Goal: Task Accomplishment & Management: Manage account settings

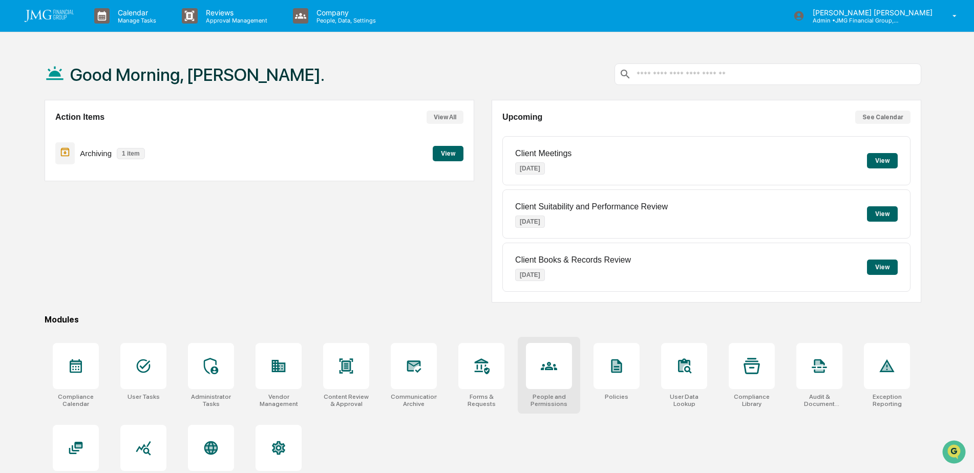
click at [549, 372] on icon at bounding box center [549, 366] width 16 height 16
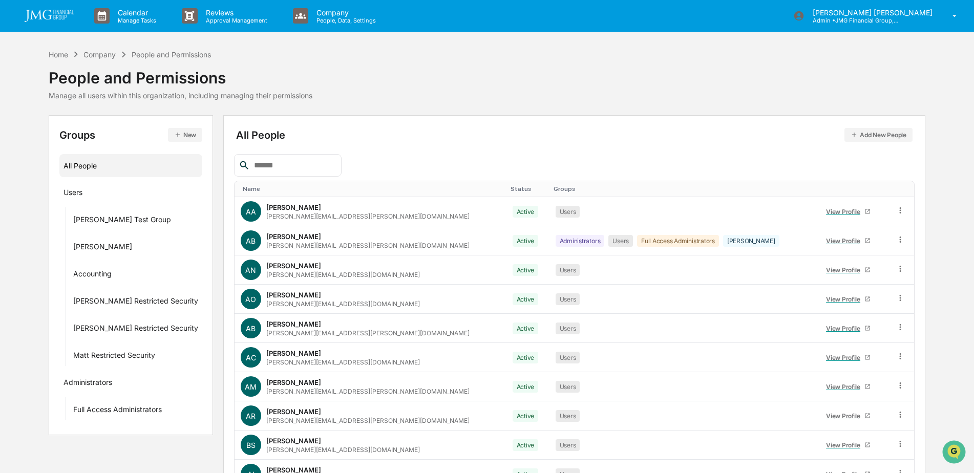
click at [320, 163] on input "text" at bounding box center [293, 165] width 87 height 13
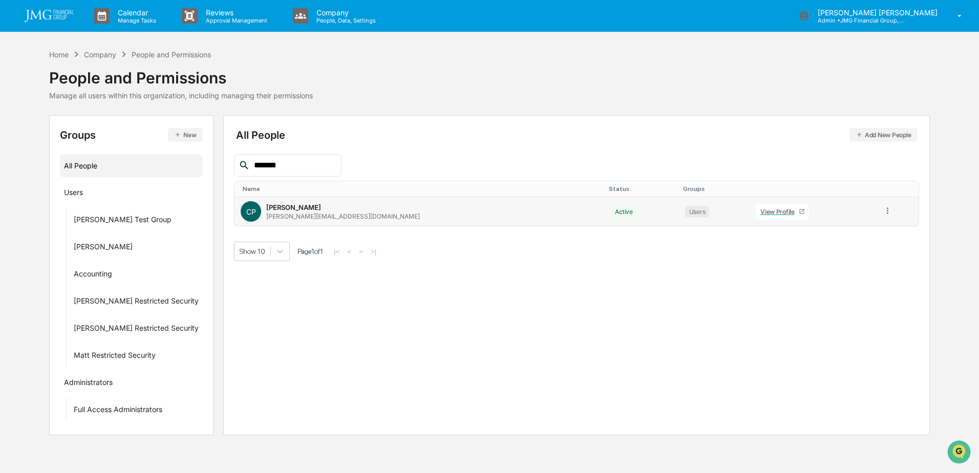
type input "*******"
click at [760, 211] on div "View Profile" at bounding box center [779, 212] width 38 height 8
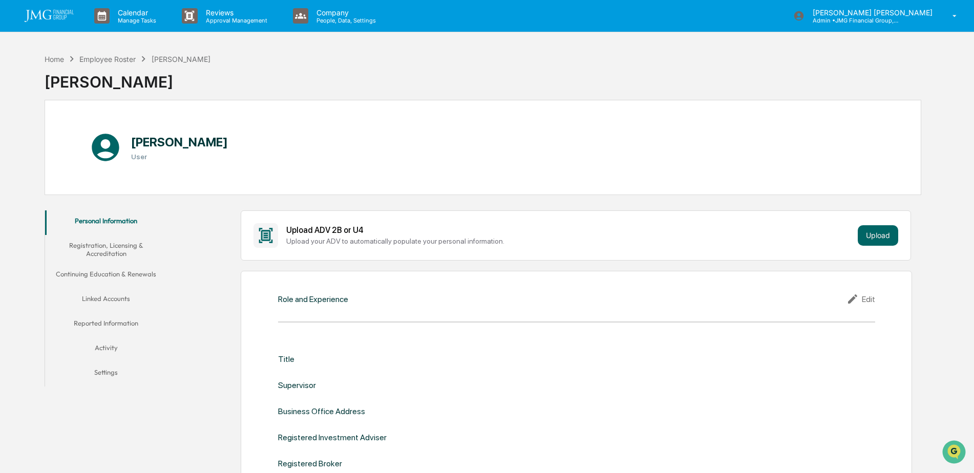
click at [121, 299] on button "Linked Accounts" at bounding box center [106, 300] width 122 height 25
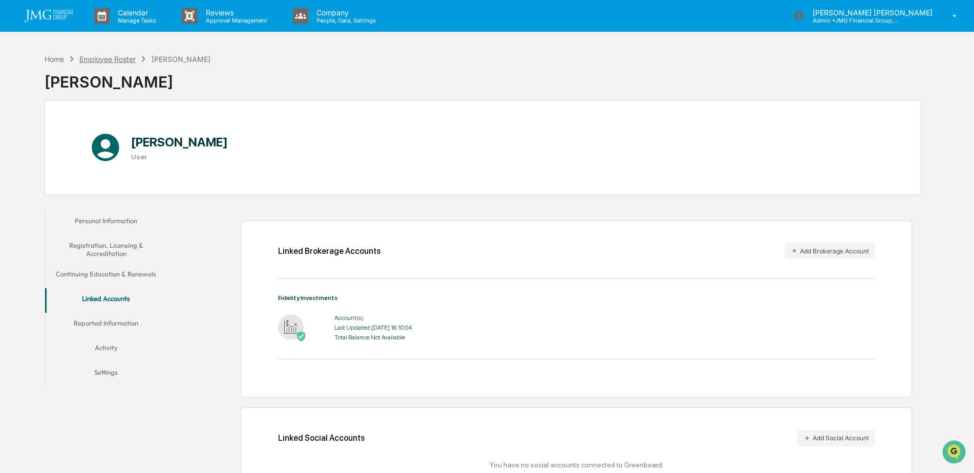
click at [113, 59] on div "Employee Roster" at bounding box center [107, 59] width 56 height 9
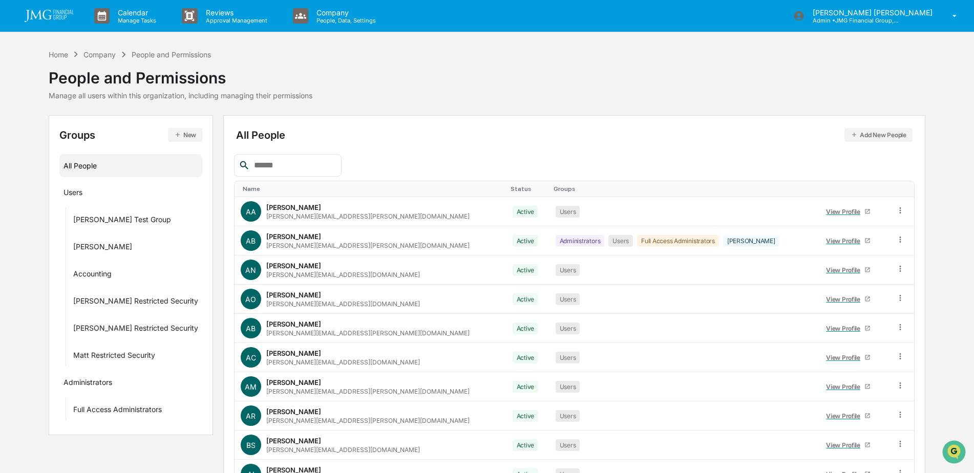
click at [432, 156] on div at bounding box center [574, 165] width 680 height 23
click at [373, 157] on div at bounding box center [574, 165] width 680 height 23
click at [306, 167] on input "text" at bounding box center [293, 165] width 87 height 13
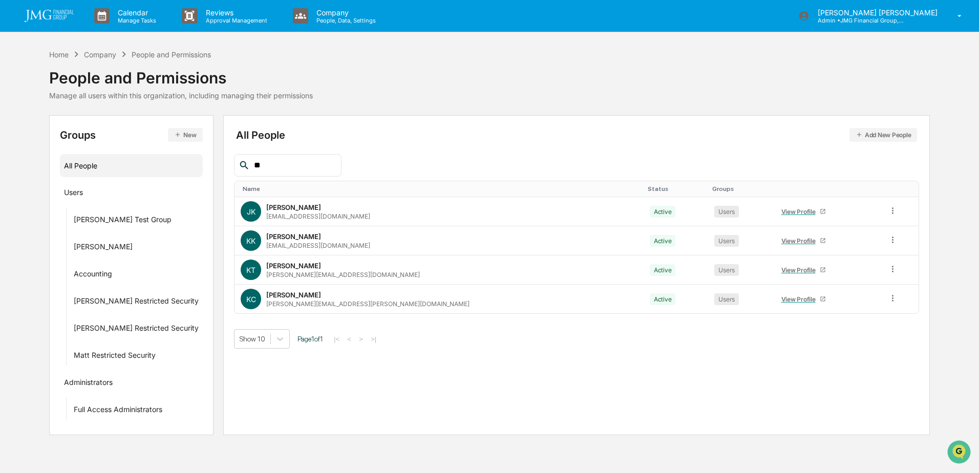
type input "*"
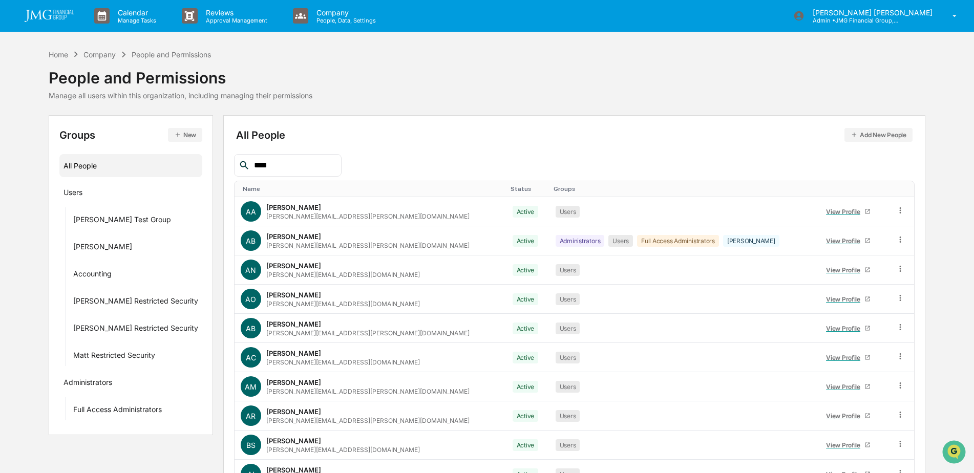
type input "*****"
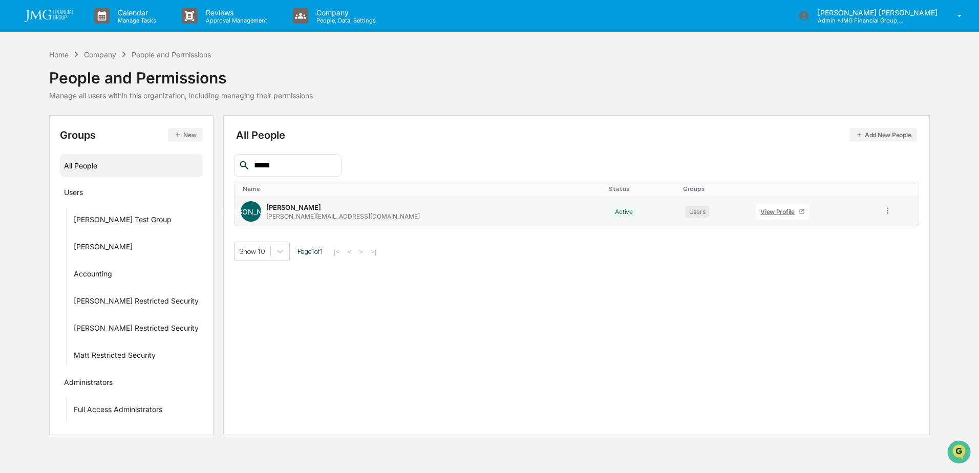
click at [760, 214] on div "View Profile" at bounding box center [779, 212] width 38 height 8
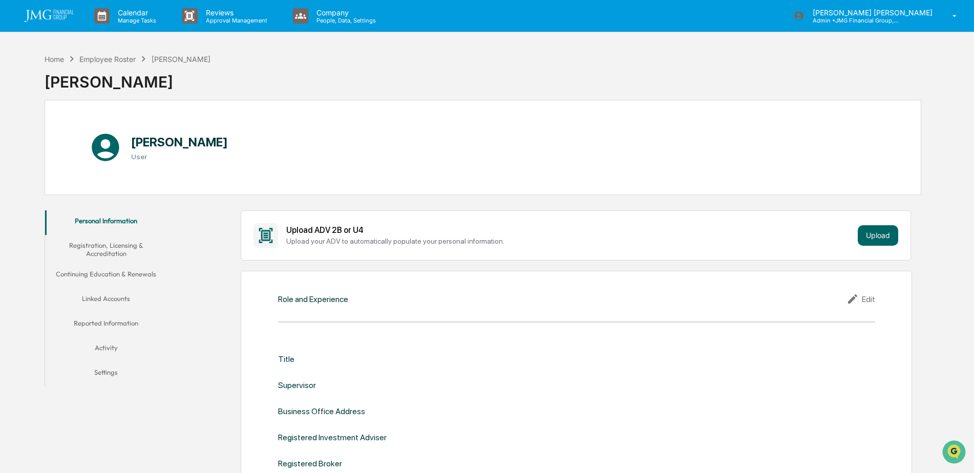
click at [117, 293] on button "Linked Accounts" at bounding box center [106, 300] width 122 height 25
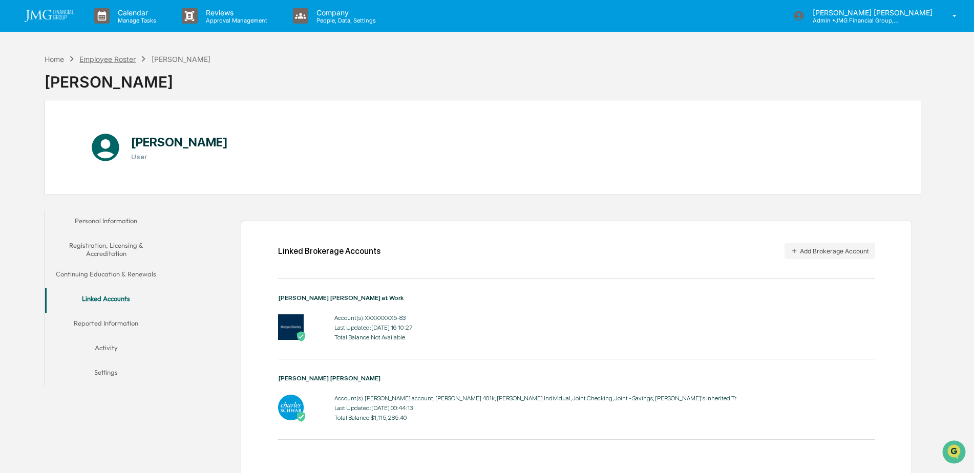
click at [109, 62] on div "Employee Roster" at bounding box center [107, 59] width 56 height 9
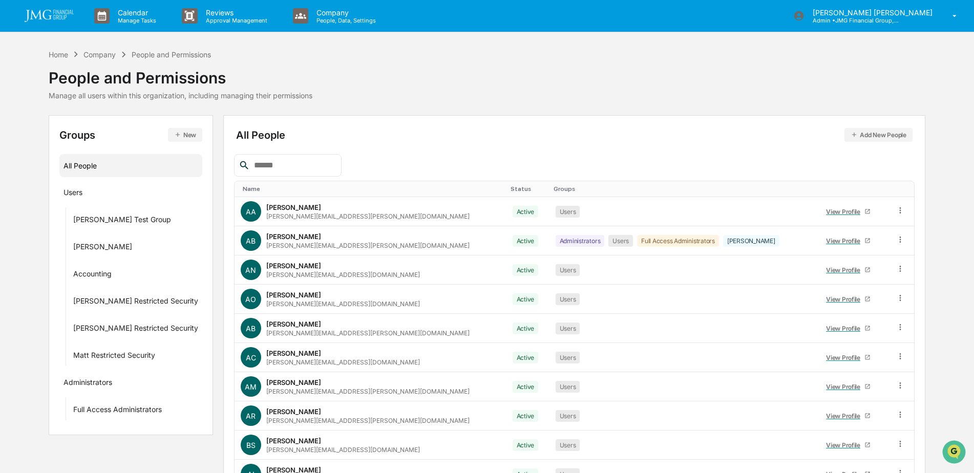
click at [295, 167] on input "text" at bounding box center [293, 165] width 87 height 13
type input "****"
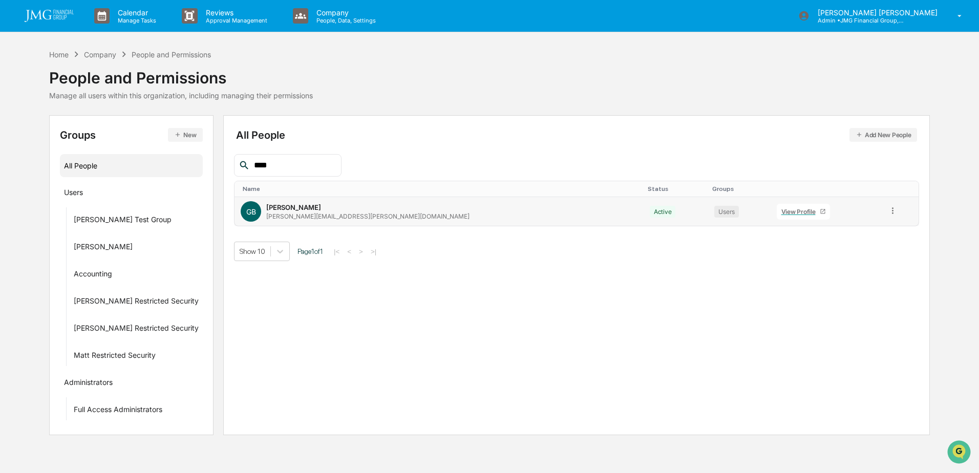
click at [781, 214] on div "View Profile" at bounding box center [800, 212] width 38 height 8
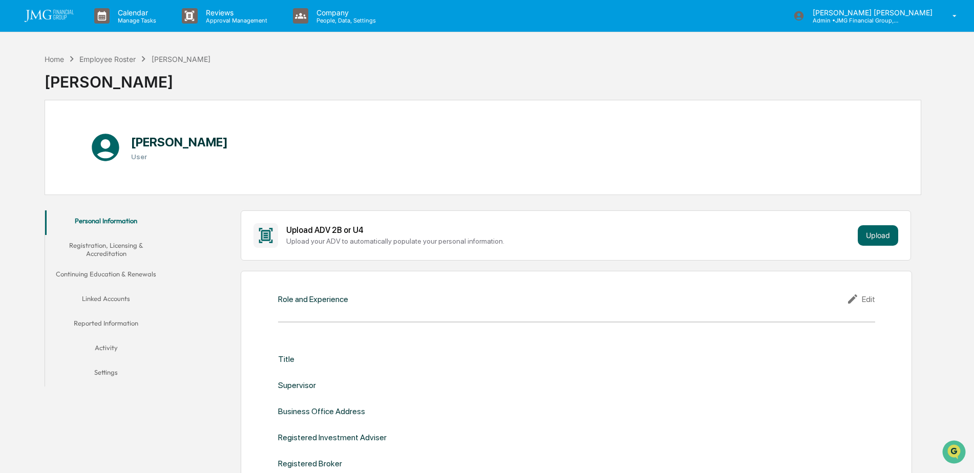
click at [112, 292] on button "Linked Accounts" at bounding box center [106, 300] width 122 height 25
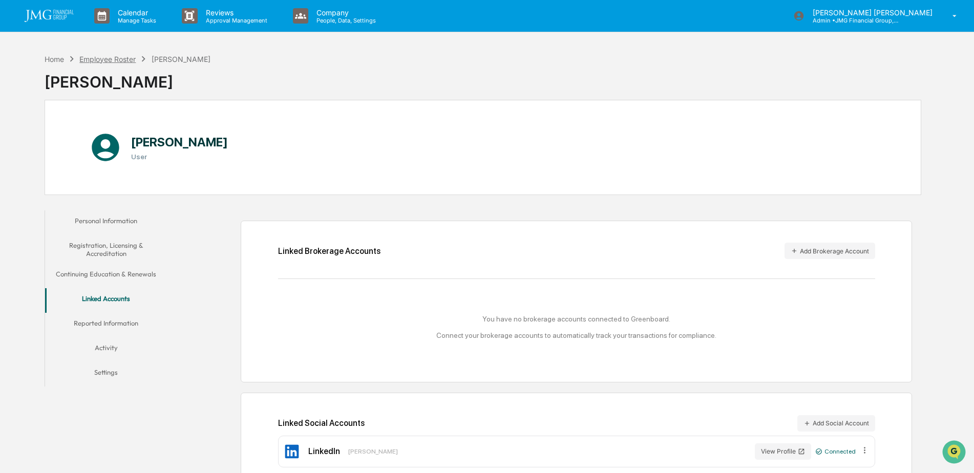
click at [115, 61] on div "Employee Roster" at bounding box center [107, 59] width 56 height 9
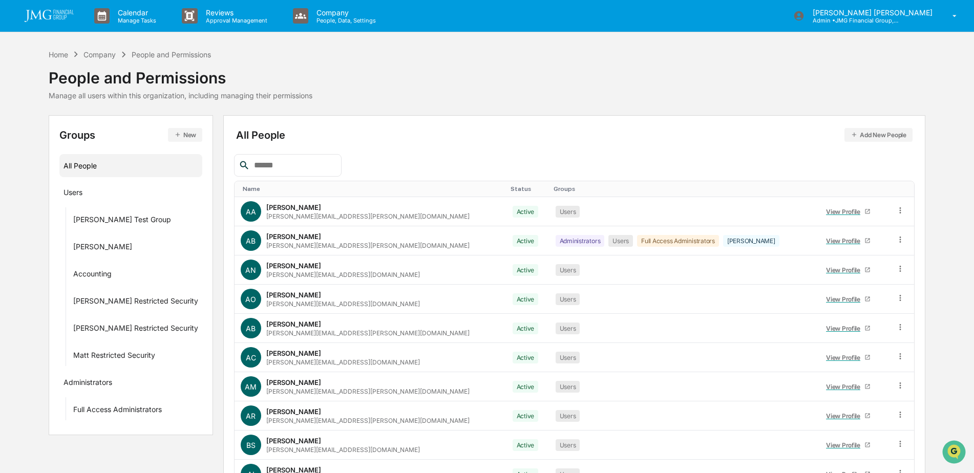
click at [326, 169] on input "text" at bounding box center [293, 165] width 87 height 13
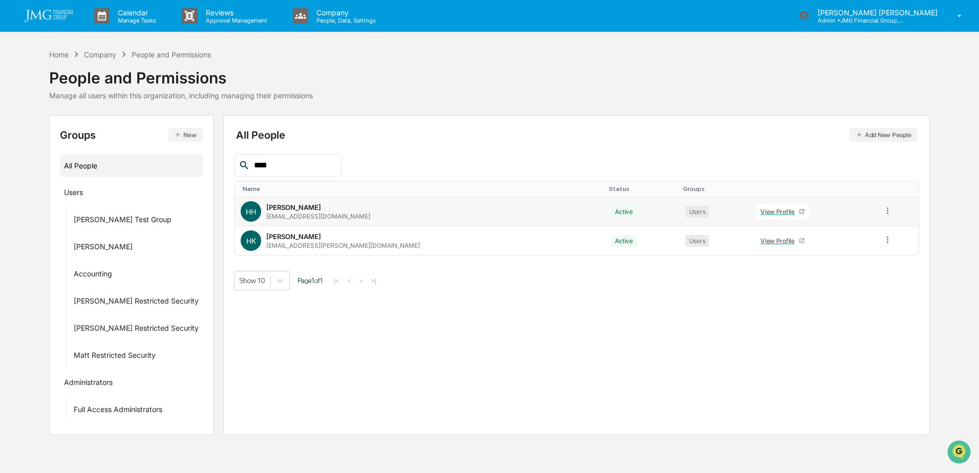
type input "****"
click at [760, 214] on div "View Profile" at bounding box center [779, 212] width 38 height 8
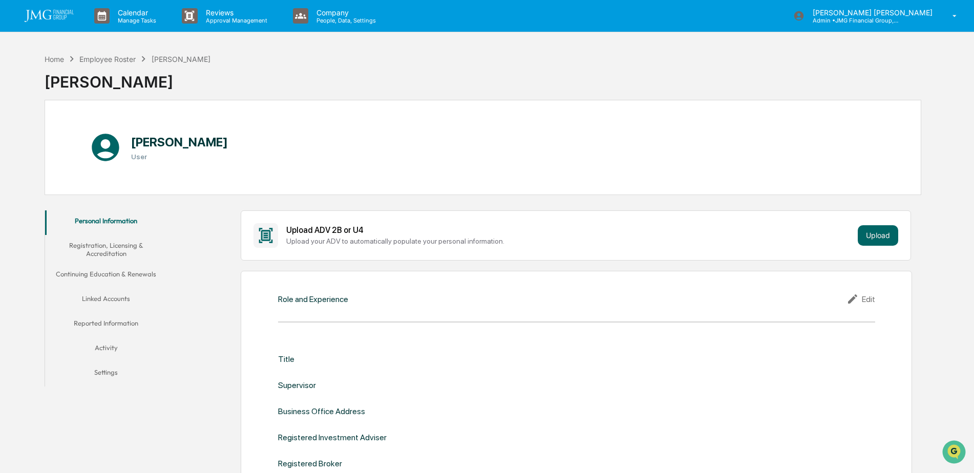
click at [118, 300] on button "Linked Accounts" at bounding box center [106, 300] width 122 height 25
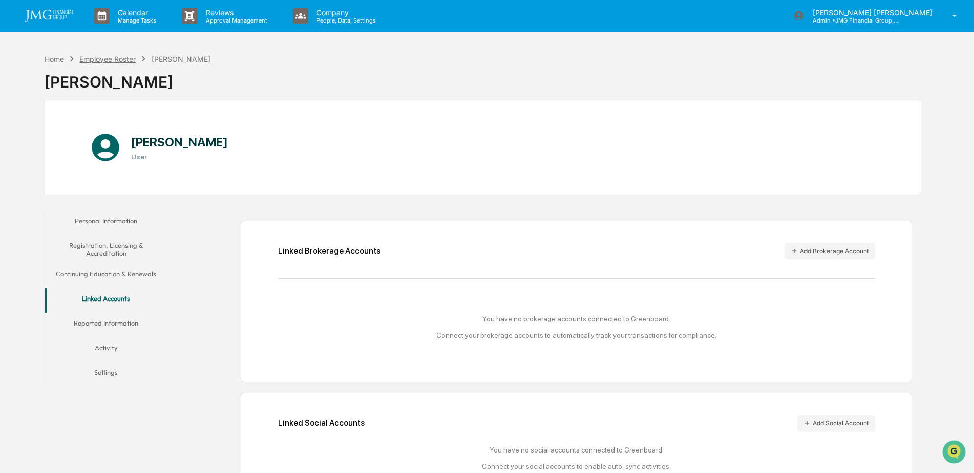
click at [120, 57] on div "Employee Roster" at bounding box center [107, 59] width 56 height 9
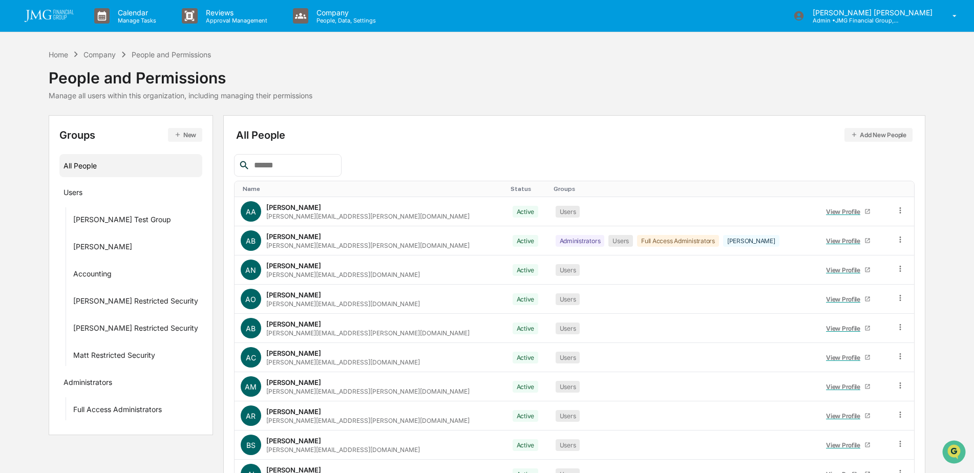
click at [281, 162] on input "text" at bounding box center [293, 165] width 87 height 13
type input "*****"
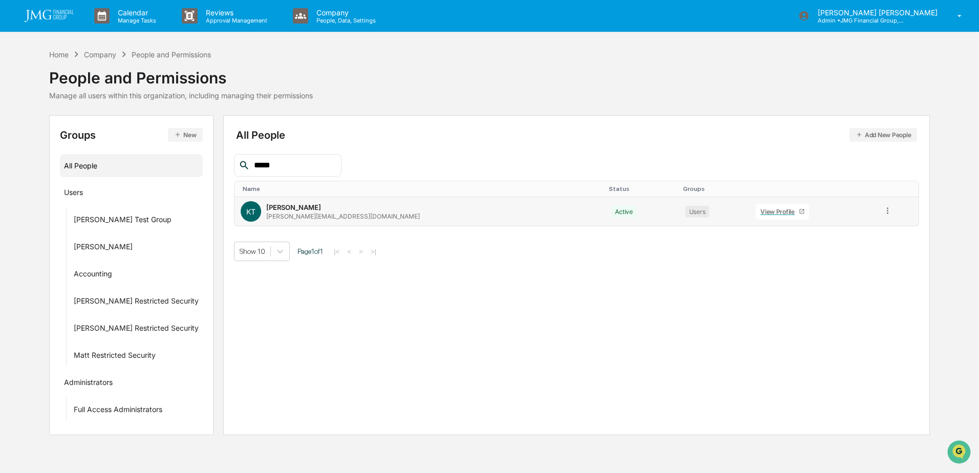
click at [756, 216] on link "View Profile" at bounding box center [782, 212] width 53 height 16
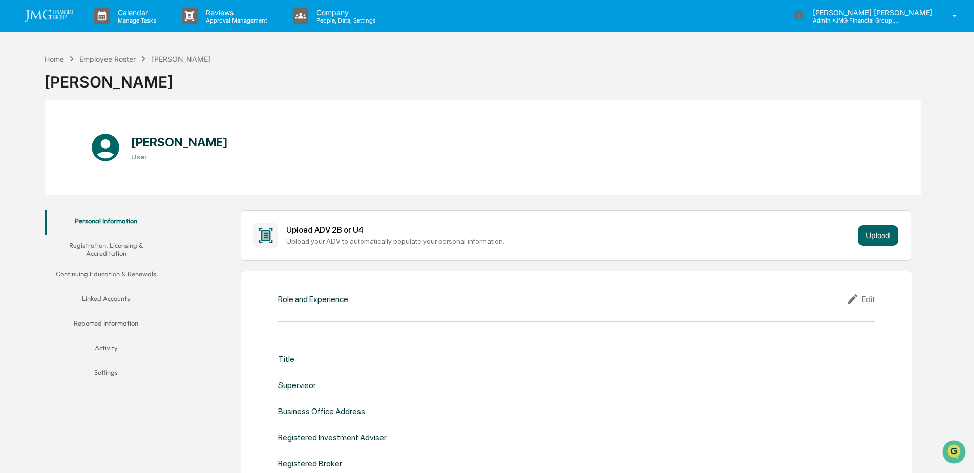
click at [105, 301] on button "Linked Accounts" at bounding box center [106, 300] width 122 height 25
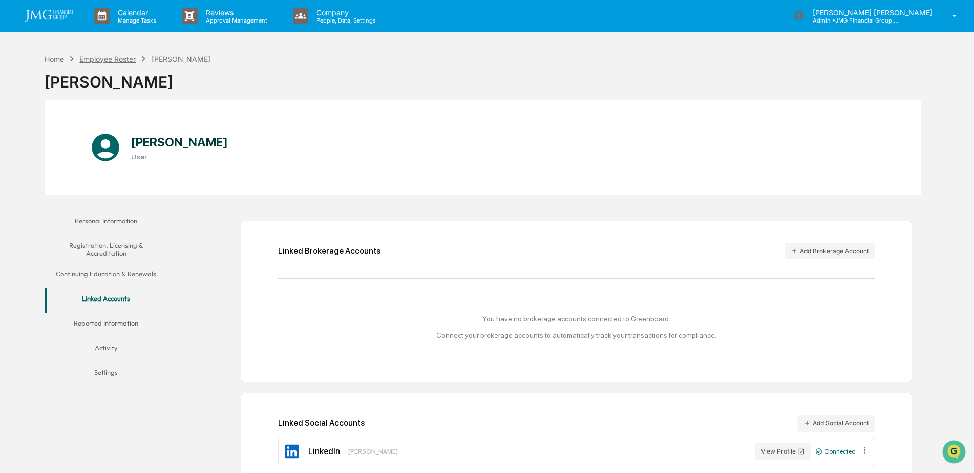
click at [98, 60] on div "Employee Roster" at bounding box center [107, 59] width 56 height 9
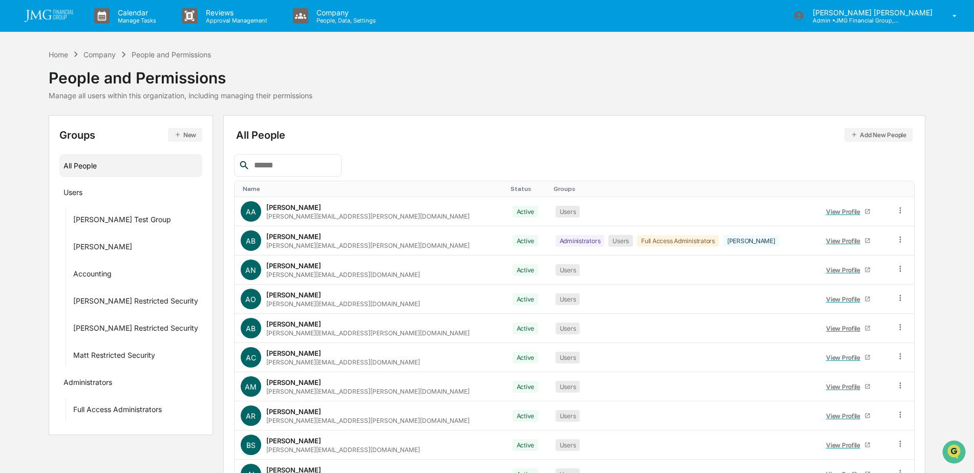
click at [288, 164] on input "text" at bounding box center [293, 165] width 87 height 13
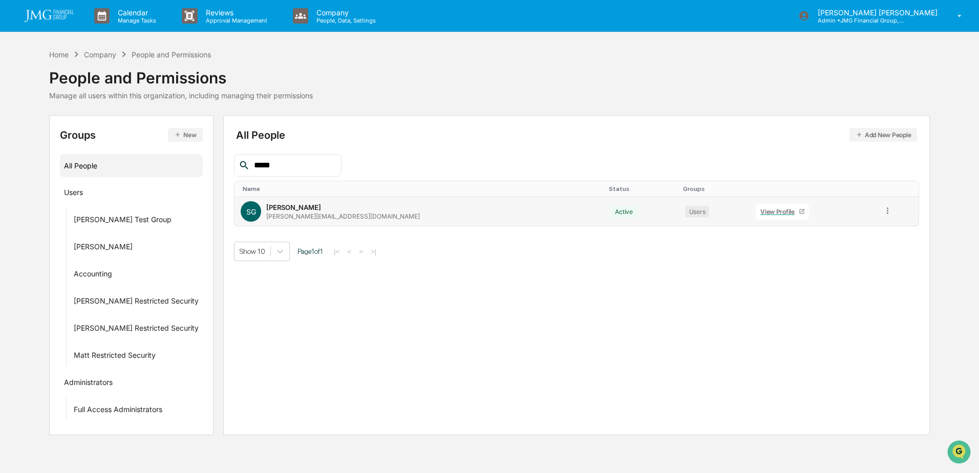
type input "*****"
click at [760, 215] on div "View Profile" at bounding box center [779, 212] width 38 height 8
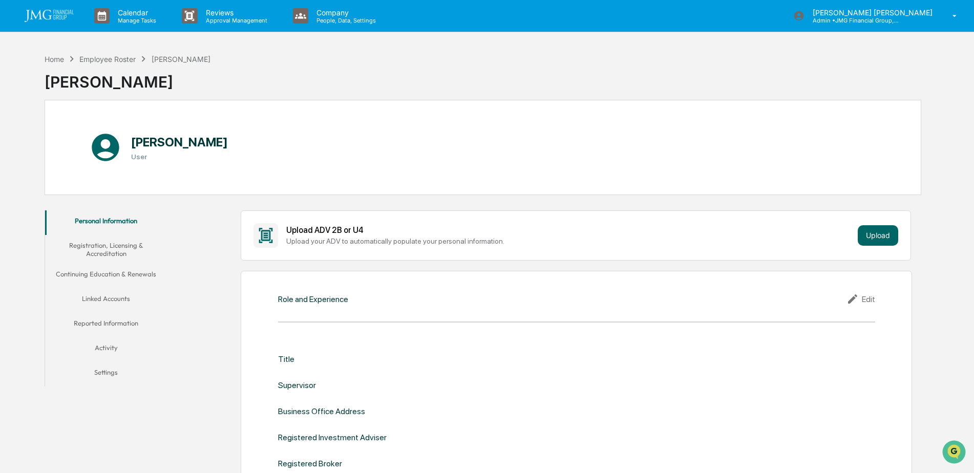
click at [92, 297] on button "Linked Accounts" at bounding box center [106, 300] width 122 height 25
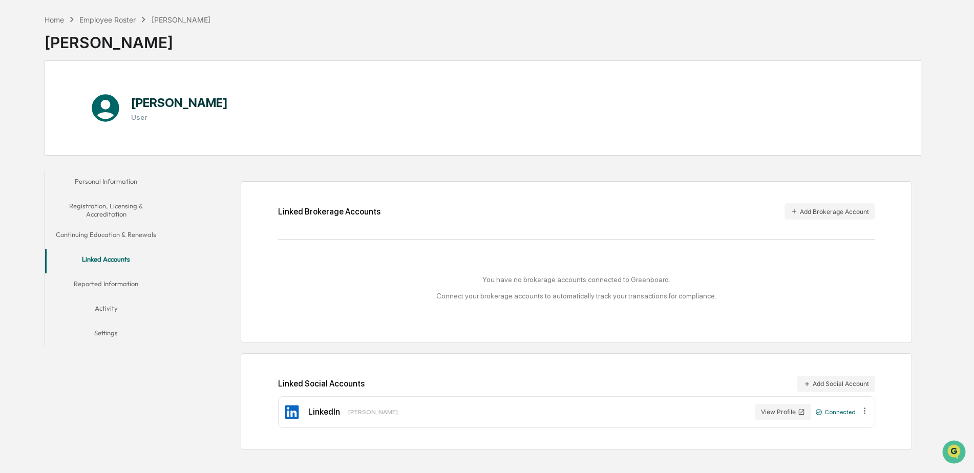
scroll to position [49, 0]
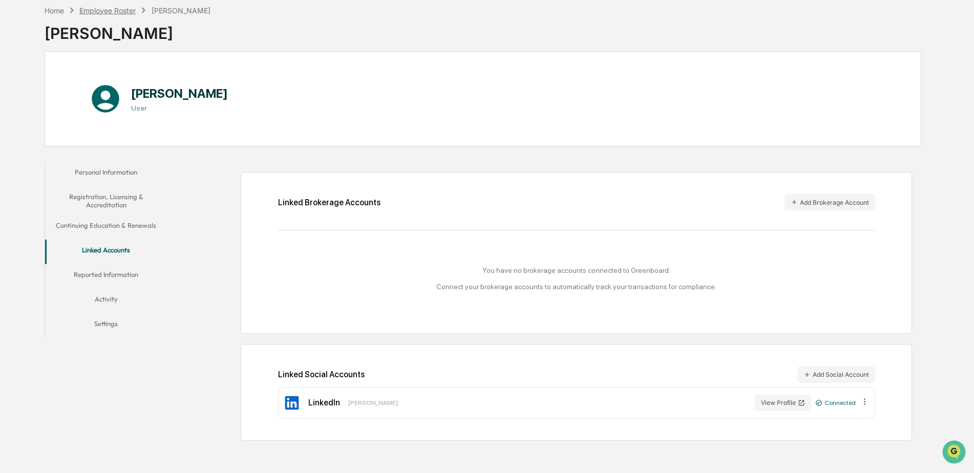
click at [102, 13] on div "Employee Roster" at bounding box center [107, 10] width 56 height 9
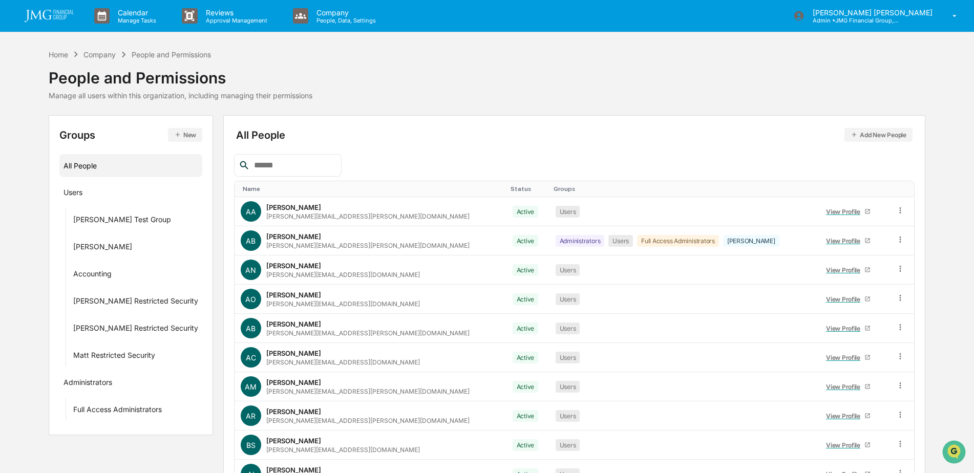
click at [324, 159] on input "text" at bounding box center [293, 165] width 87 height 13
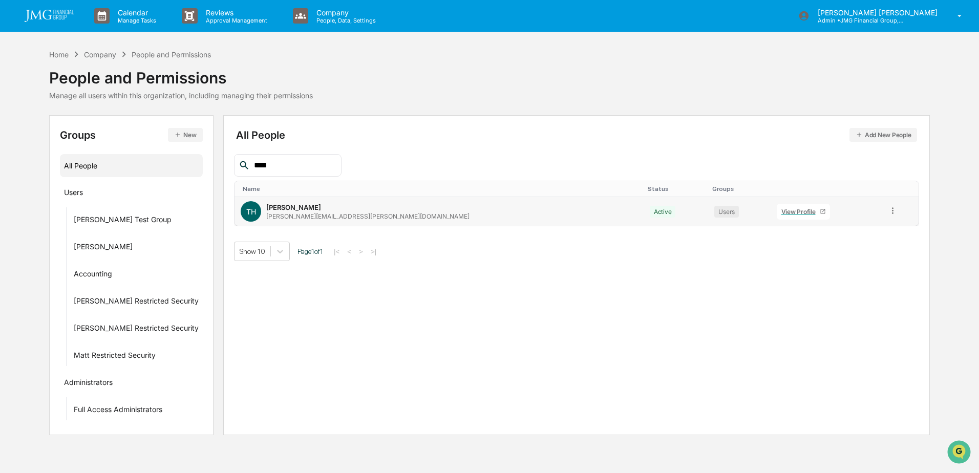
type input "****"
click at [781, 214] on div "View Profile" at bounding box center [800, 212] width 38 height 8
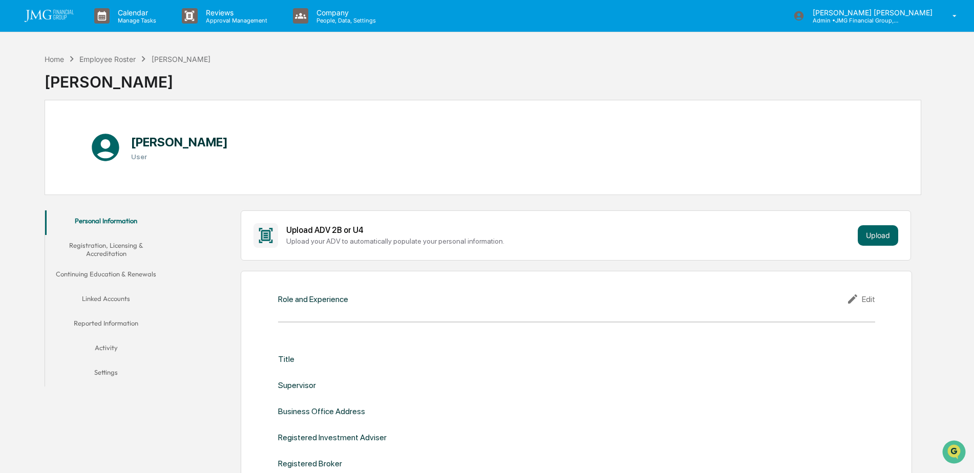
click at [111, 298] on button "Linked Accounts" at bounding box center [106, 300] width 122 height 25
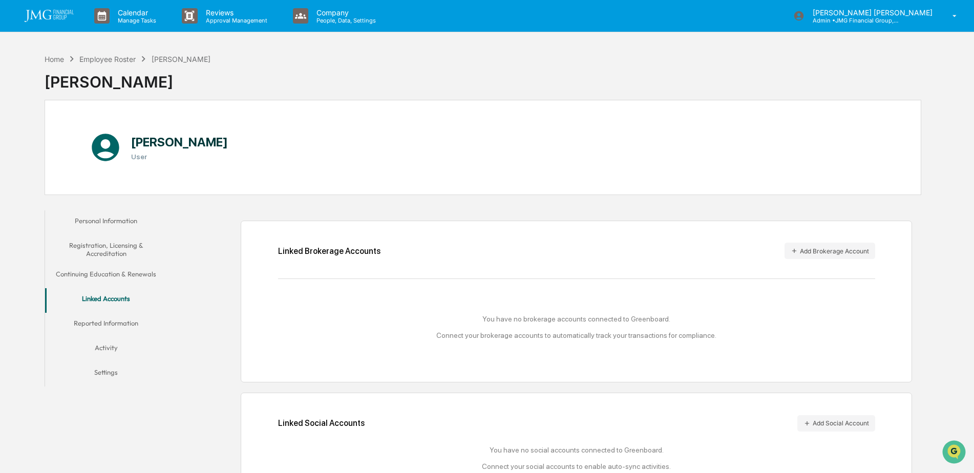
drag, startPoint x: 46, startPoint y: 12, endPoint x: 101, endPoint y: 33, distance: 58.9
click at [46, 12] on img at bounding box center [49, 16] width 49 height 12
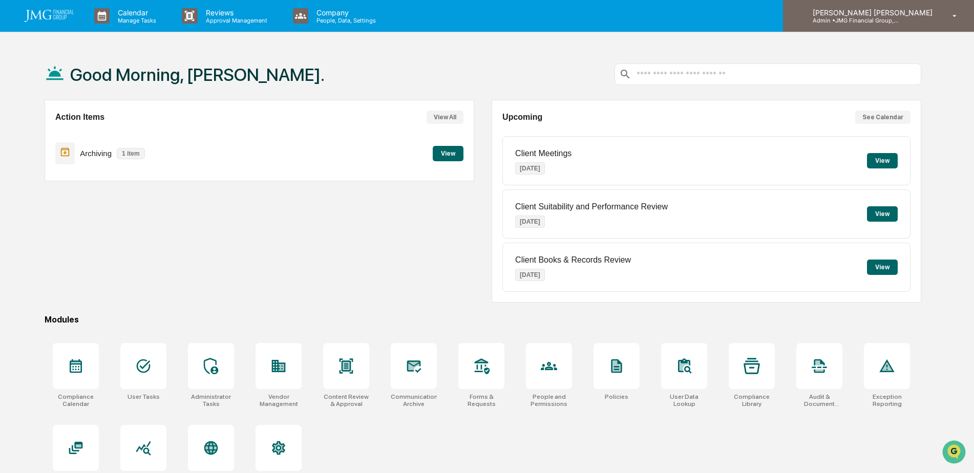
click at [900, 24] on p "Admin • JMG Financial Group, Ltd." at bounding box center [851, 20] width 95 height 7
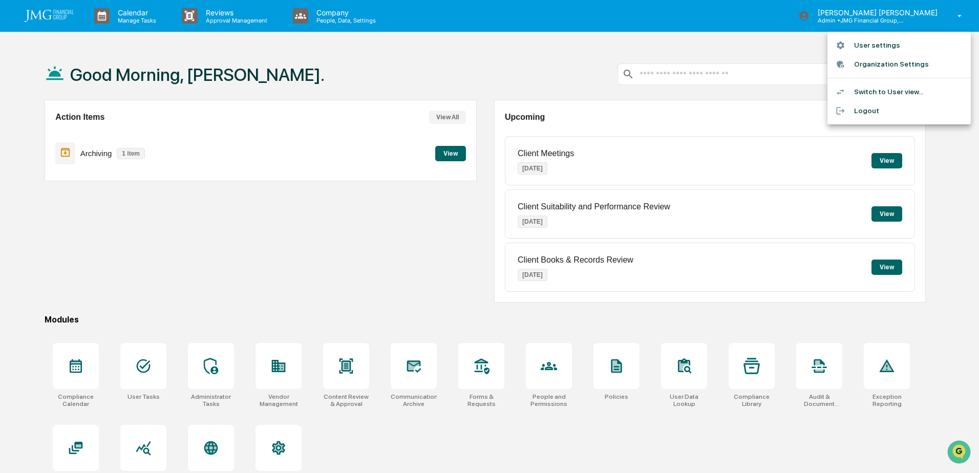
click at [873, 112] on li "Logout" at bounding box center [898, 110] width 143 height 19
